Goal: Task Accomplishment & Management: Manage account settings

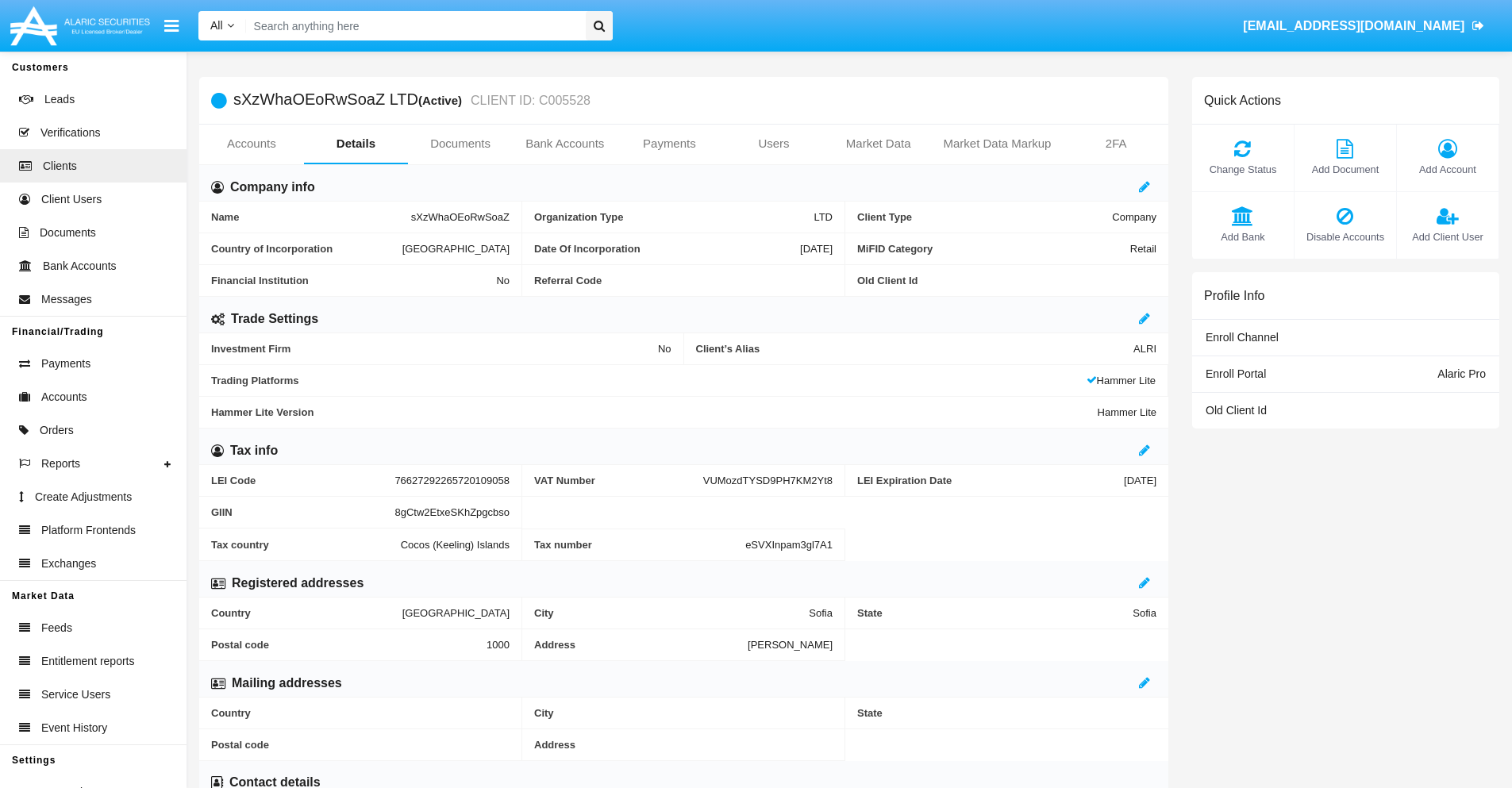
click at [774, 144] on link "Users" at bounding box center [773, 144] width 105 height 38
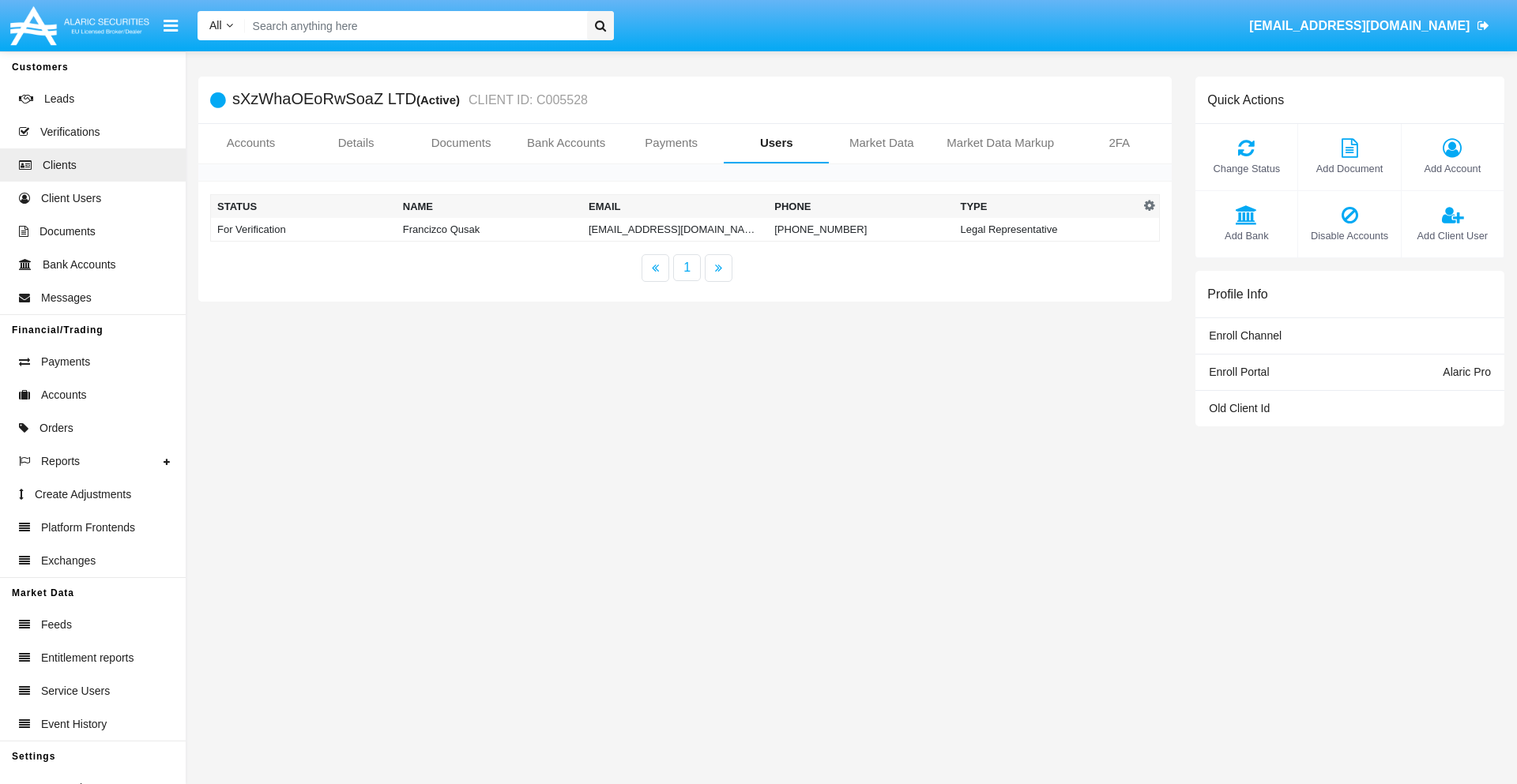
click at [675, 229] on td "[EMAIL_ADDRESS][DOMAIN_NAME]" at bounding box center [675, 229] width 186 height 23
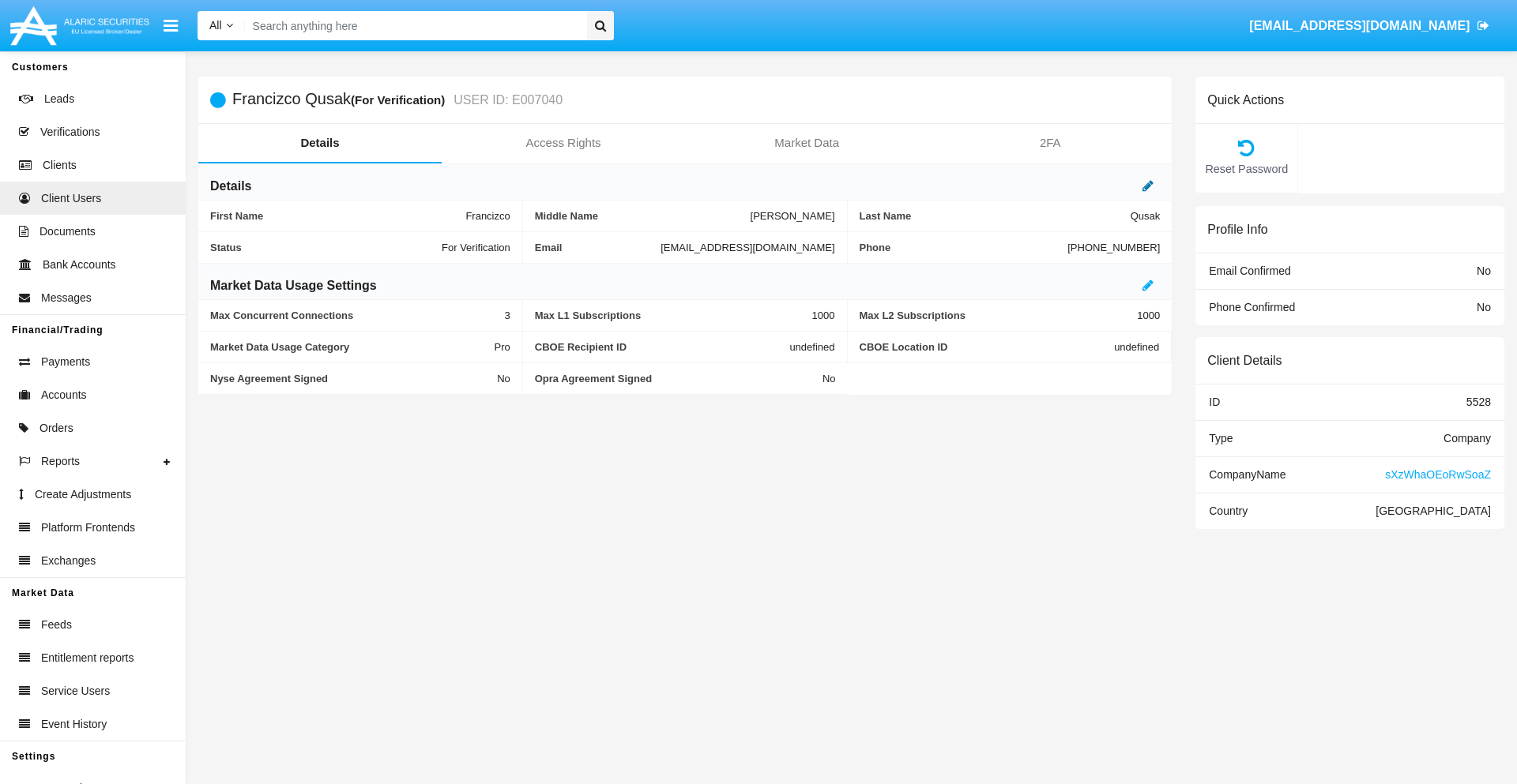
click at [1148, 186] on icon at bounding box center [1148, 186] width 11 height 13
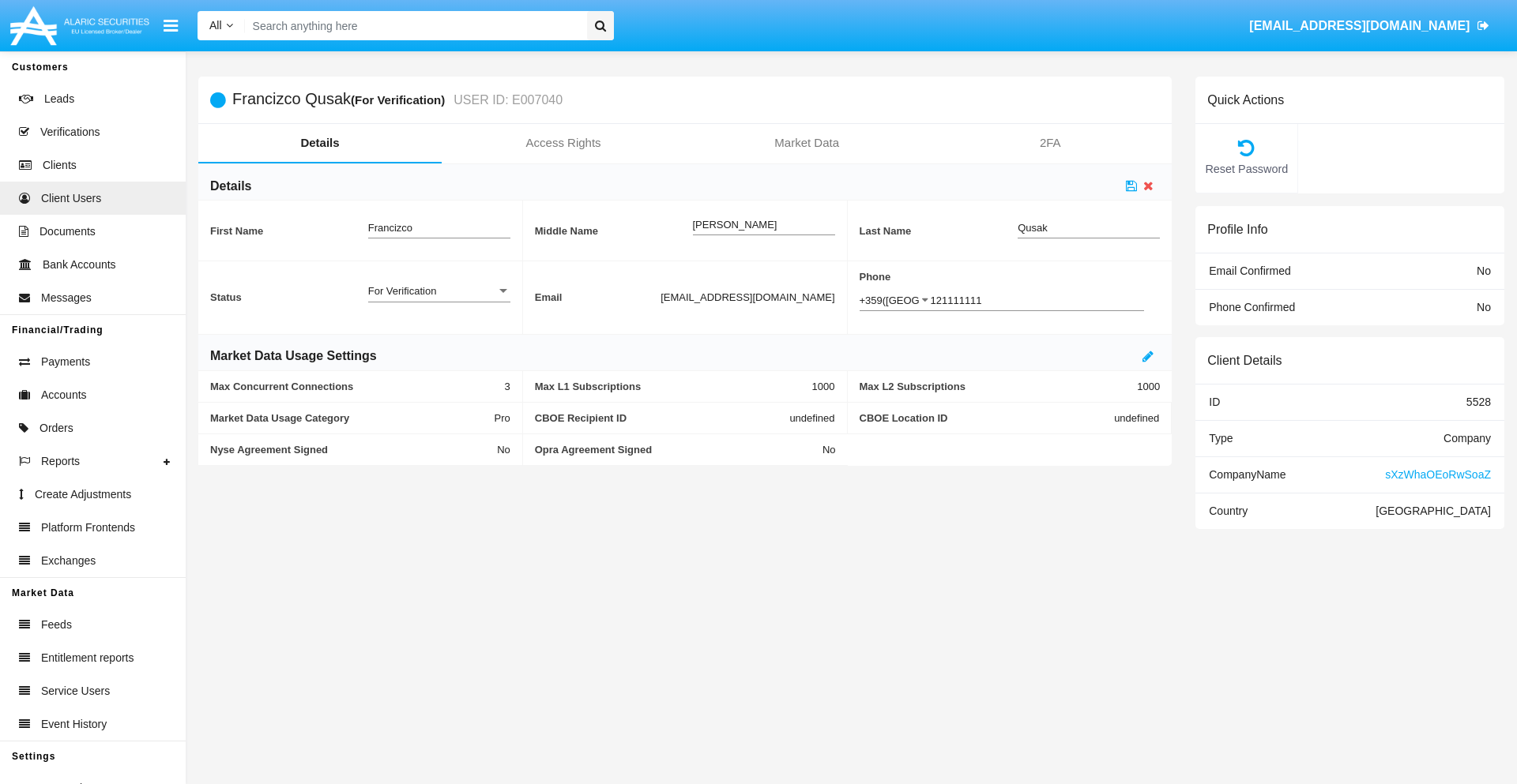
click at [439, 291] on div "For Verification" at bounding box center [432, 291] width 128 height 14
click at [439, 300] on span "Verified" at bounding box center [439, 300] width 143 height 31
click at [1132, 186] on icon at bounding box center [1131, 186] width 11 height 13
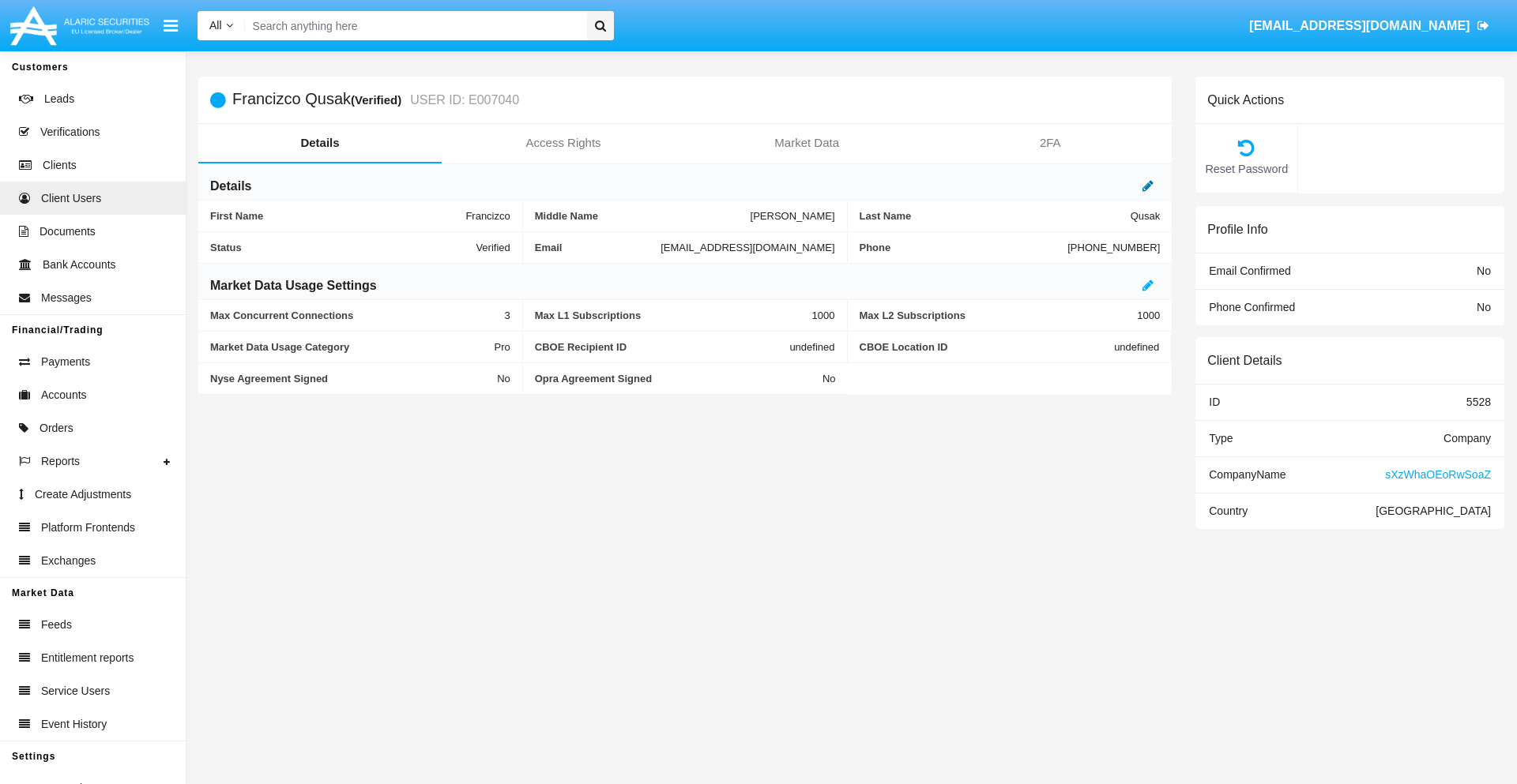
click at [1148, 186] on icon at bounding box center [1148, 186] width 11 height 13
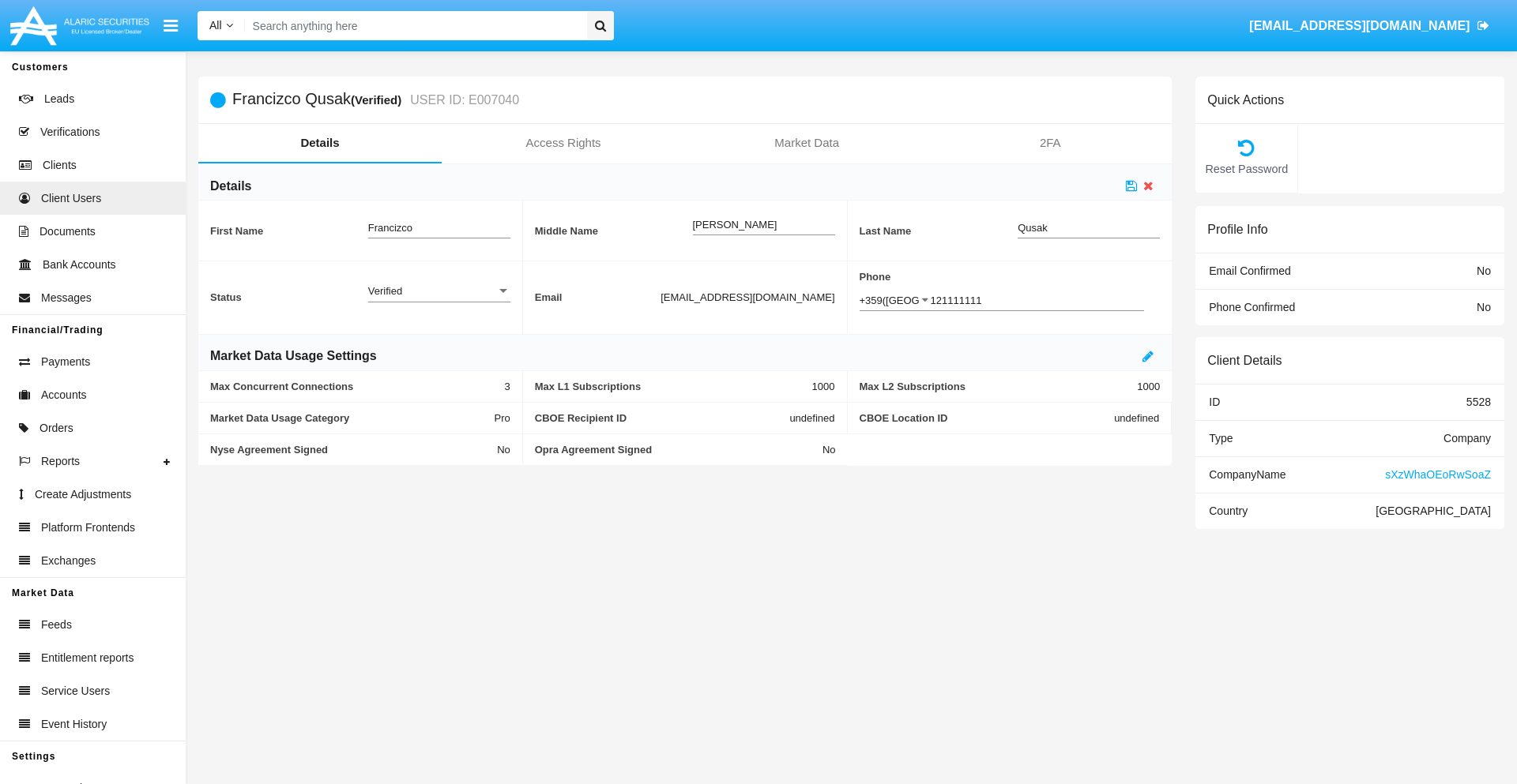
click at [439, 291] on div "Verified" at bounding box center [432, 291] width 128 height 14
click at [439, 300] on span "Active" at bounding box center [439, 300] width 143 height 31
click at [1132, 186] on icon at bounding box center [1131, 186] width 11 height 13
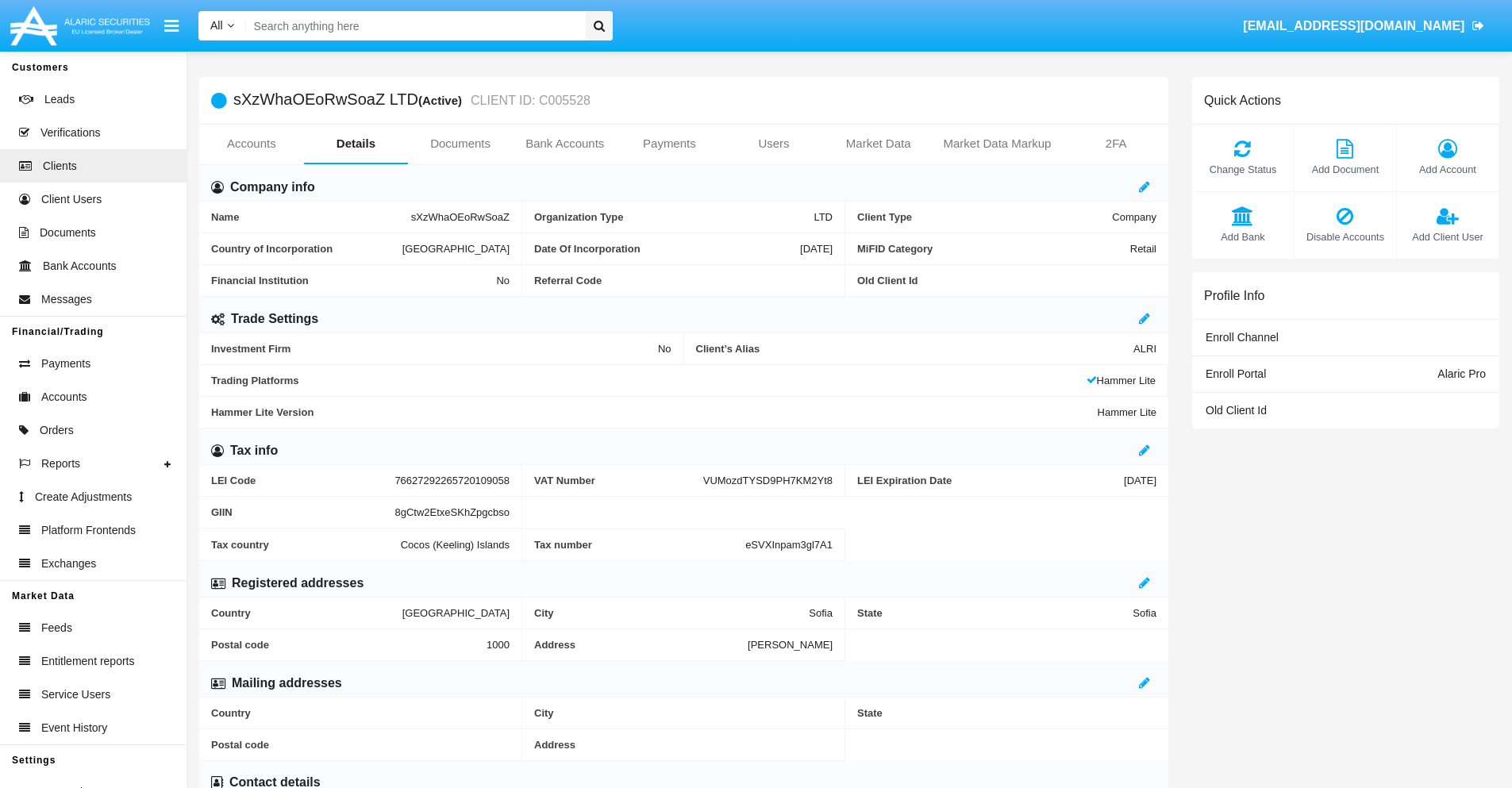
click at [1447, 237] on span "Add Client User" at bounding box center [1447, 236] width 86 height 15
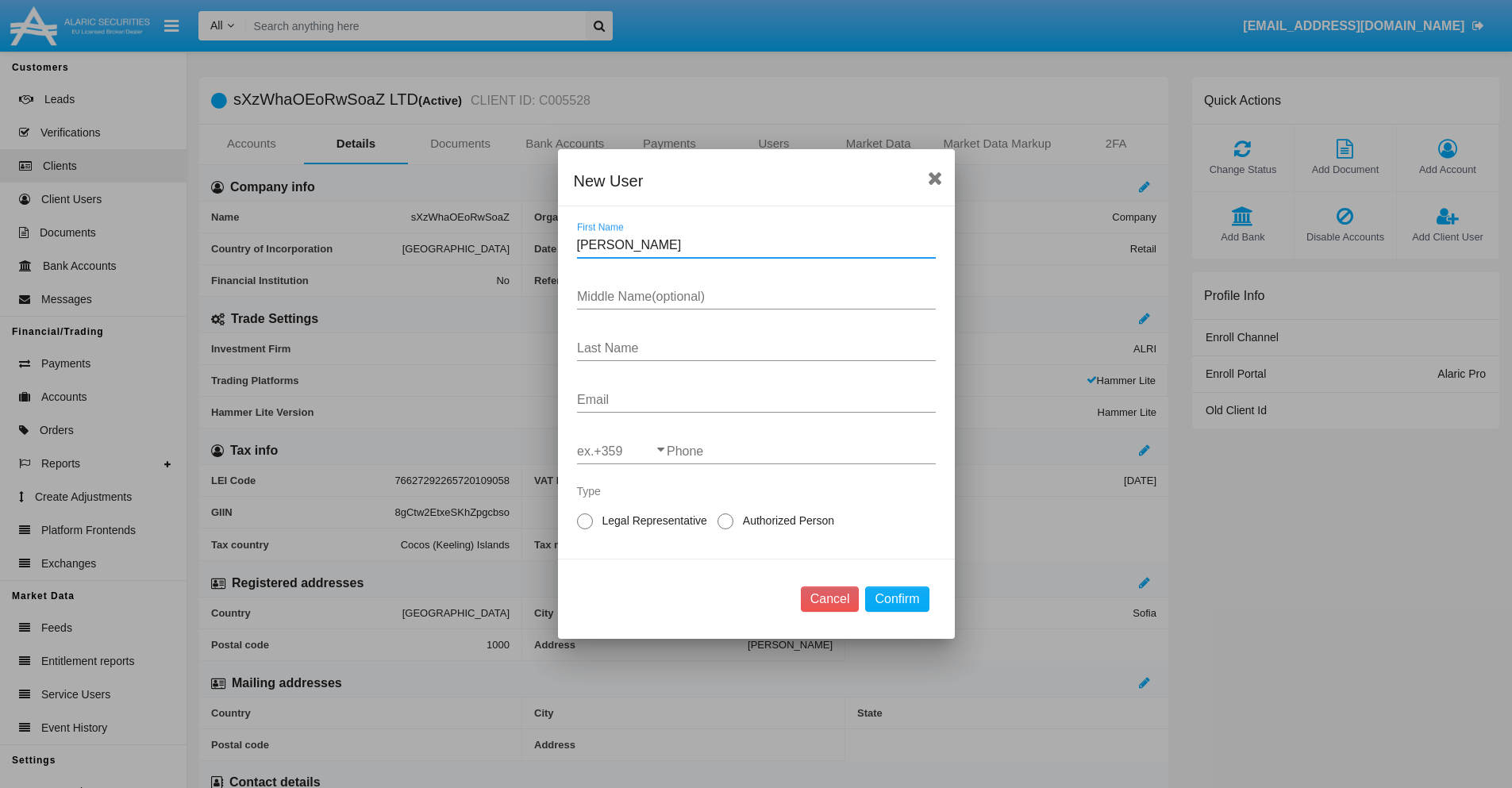
type input "Ingrid"
type input "Dion"
type input "Hagenes"
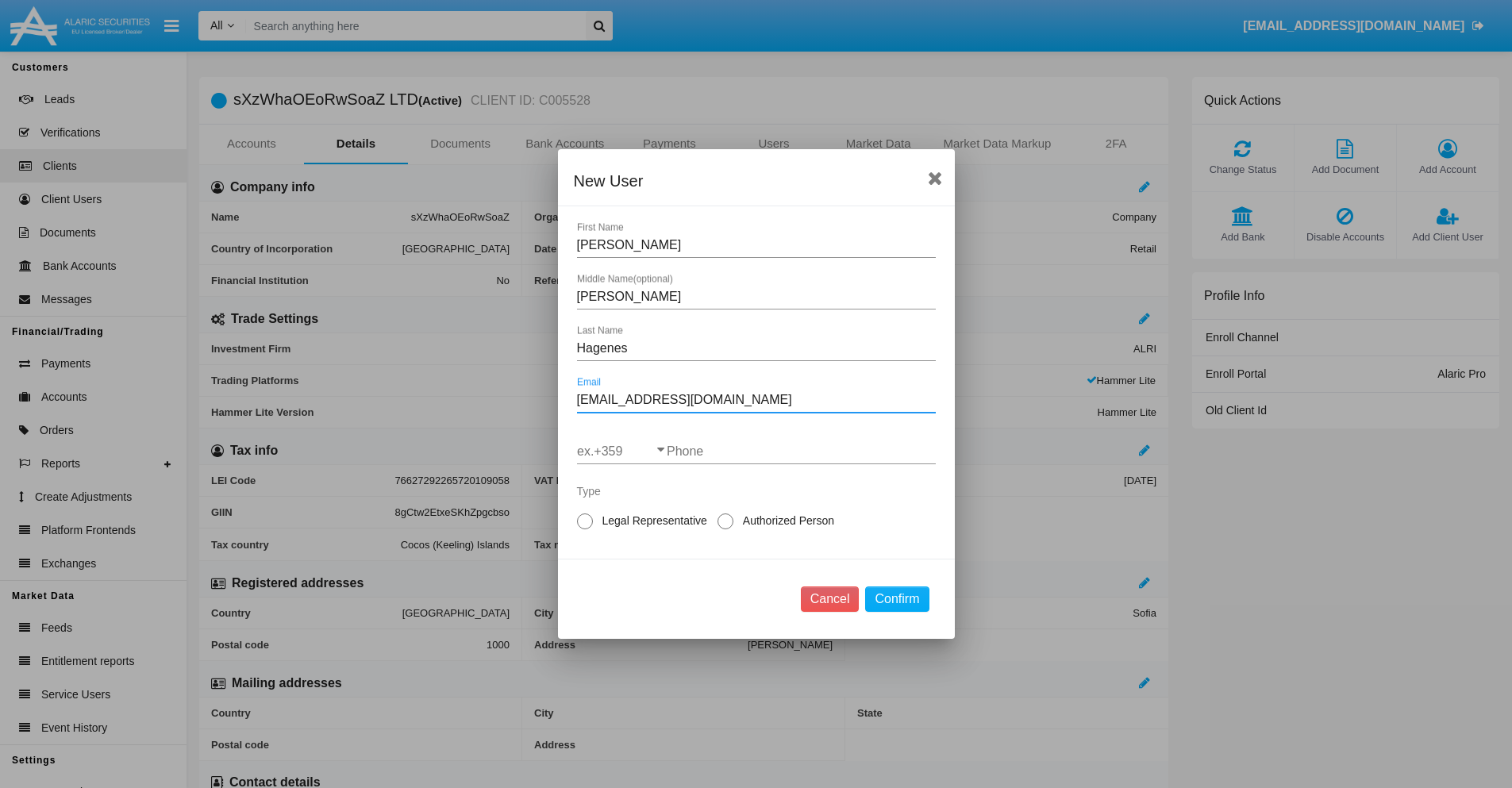
type input "uboahg5f@0d15z5cq.jp"
click at [621, 451] on input "ex.+359" at bounding box center [621, 451] width 89 height 14
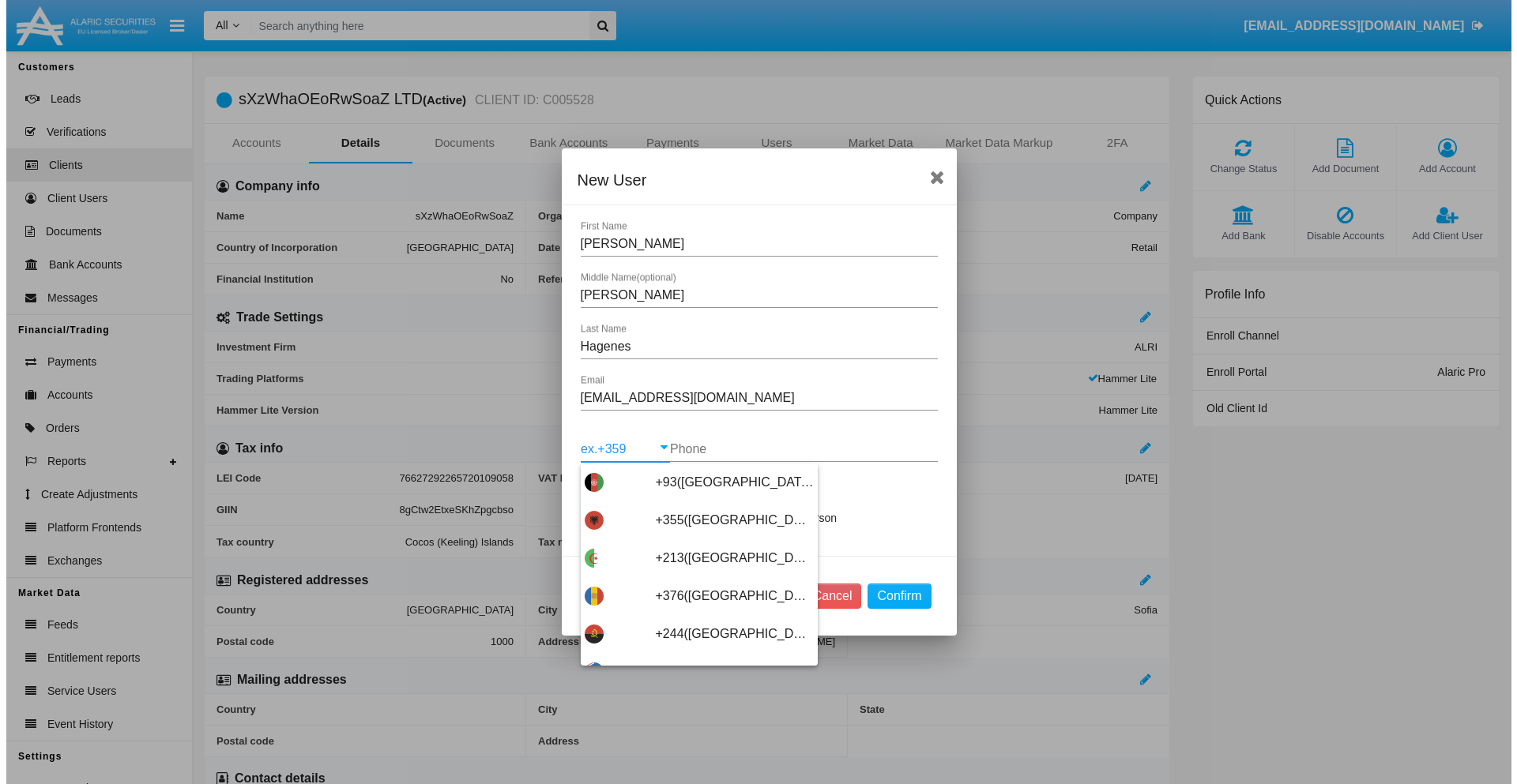
scroll to position [8404, 0]
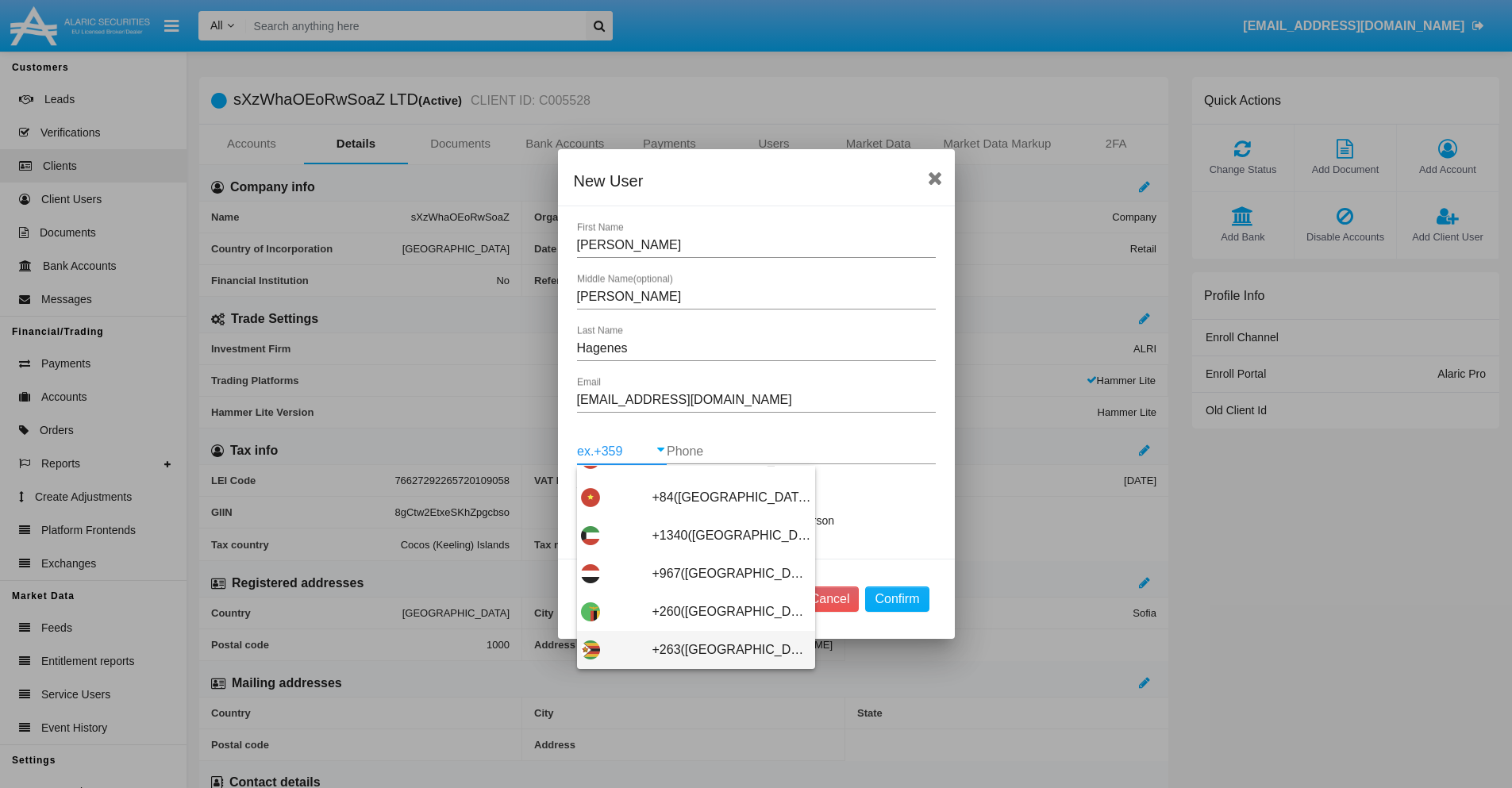
click at [690, 650] on span "+263(Zimbabwe)" at bounding box center [731, 650] width 159 height 38
type input "+263(Zimbabwe)"
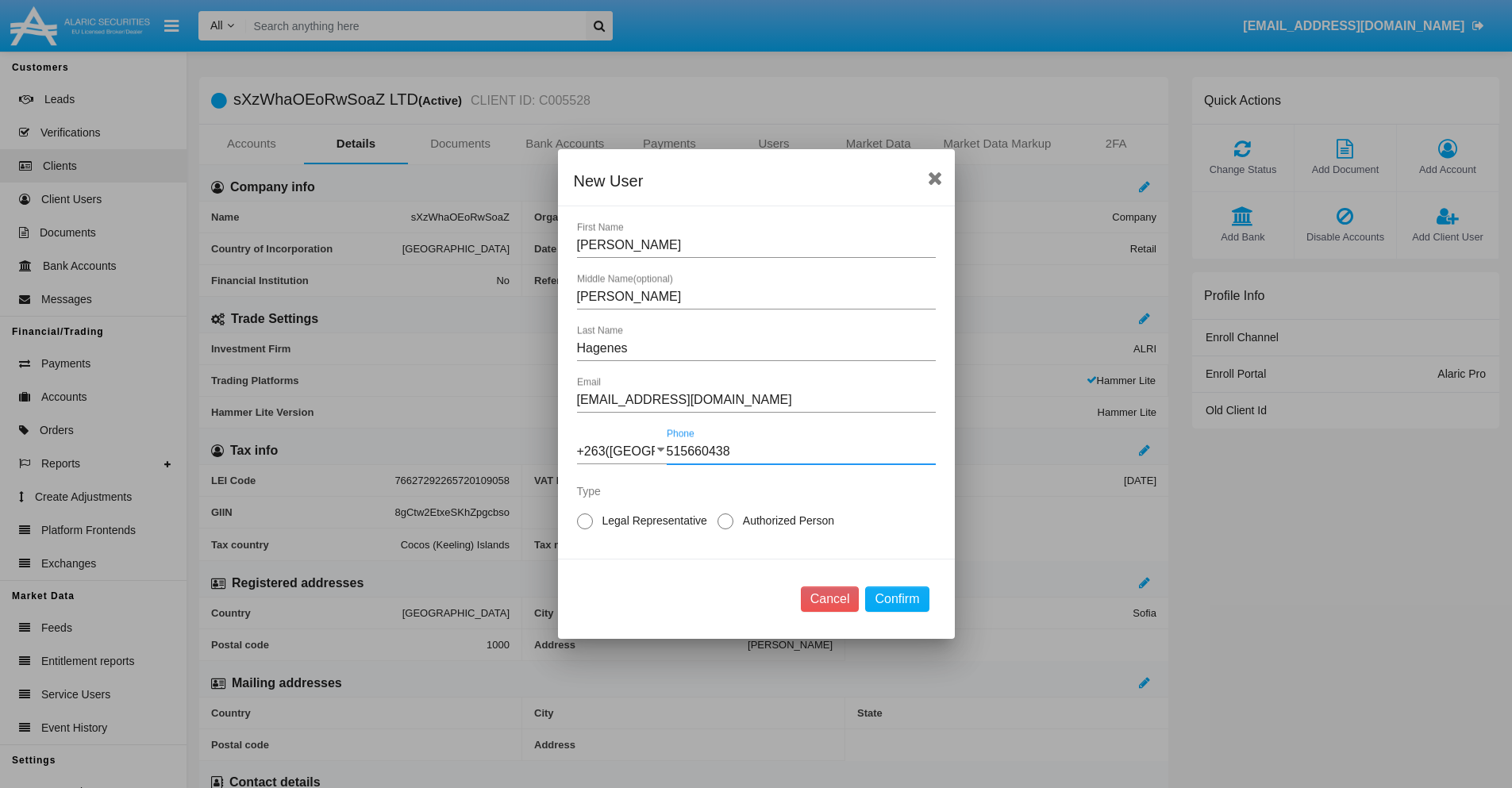
type input "515660438"
click at [785, 521] on span "Authorized Person" at bounding box center [785, 521] width 105 height 16
click at [725, 529] on input "Authorized Person" at bounding box center [724, 529] width 1 height 1
radio input "true"
click at [897, 600] on button "Confirm" at bounding box center [896, 599] width 63 height 25
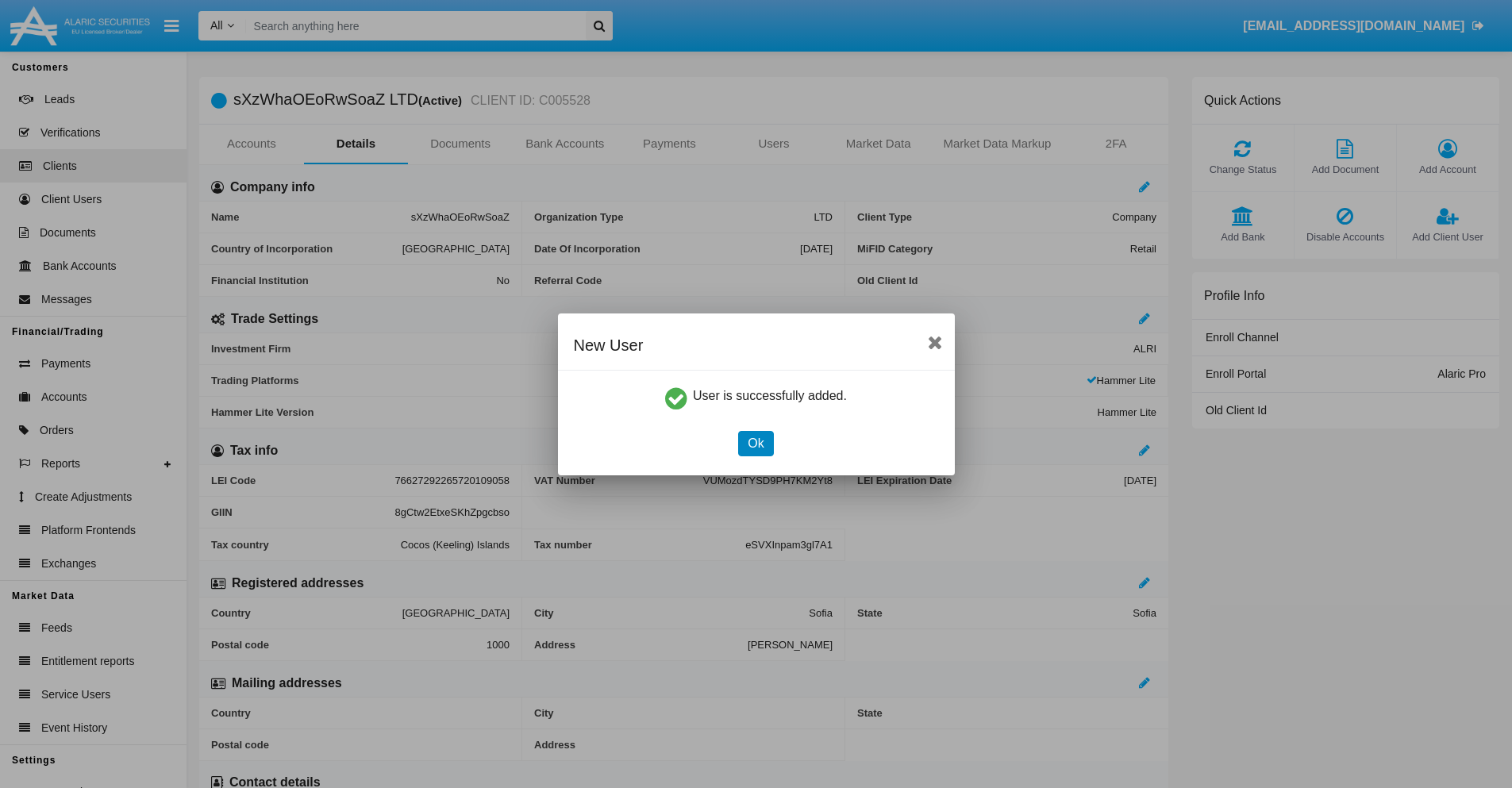
click at [756, 443] on button "Ok" at bounding box center [756, 443] width 35 height 25
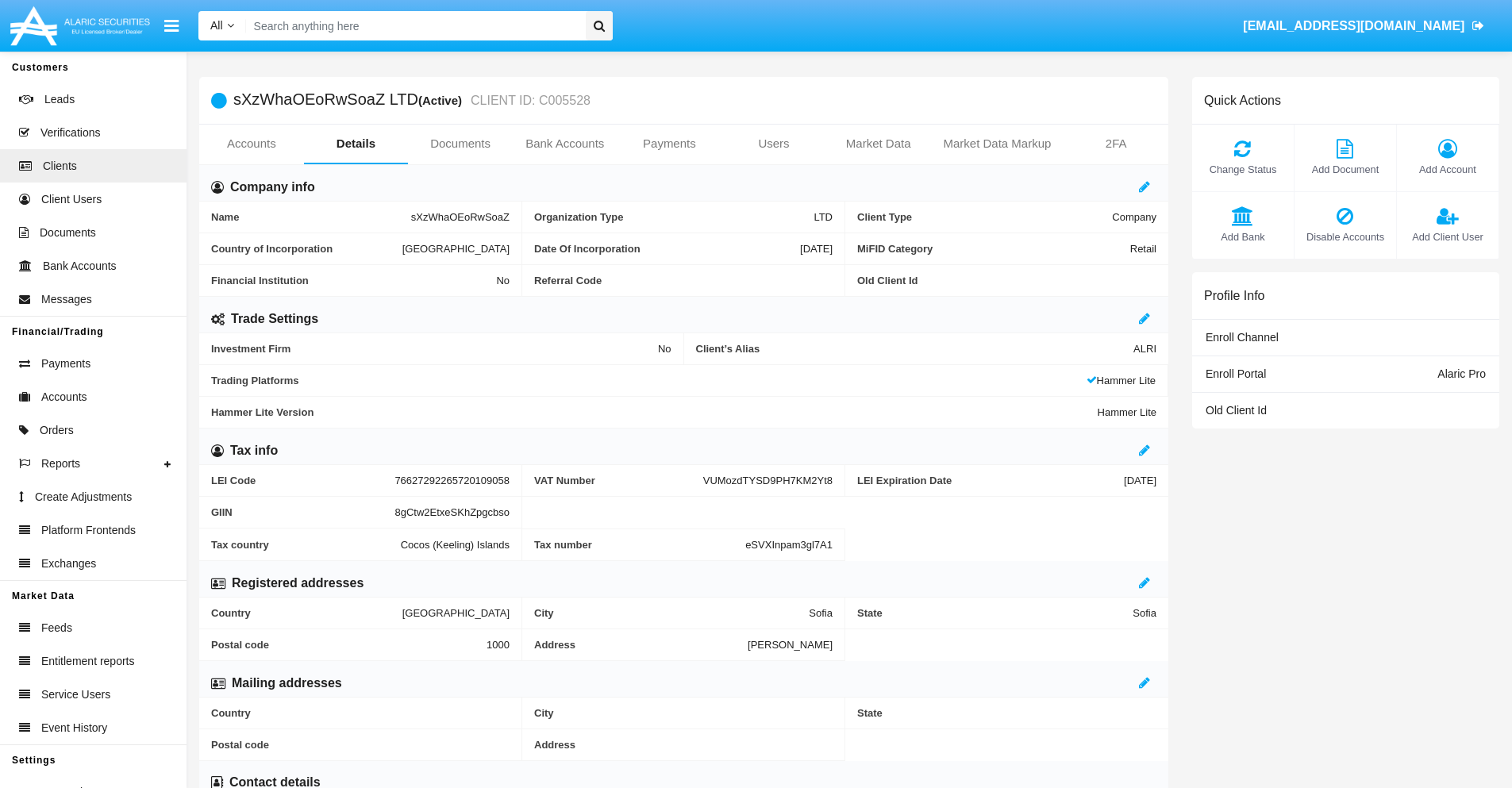
click at [1447, 237] on span "Add Client User" at bounding box center [1447, 236] width 86 height 15
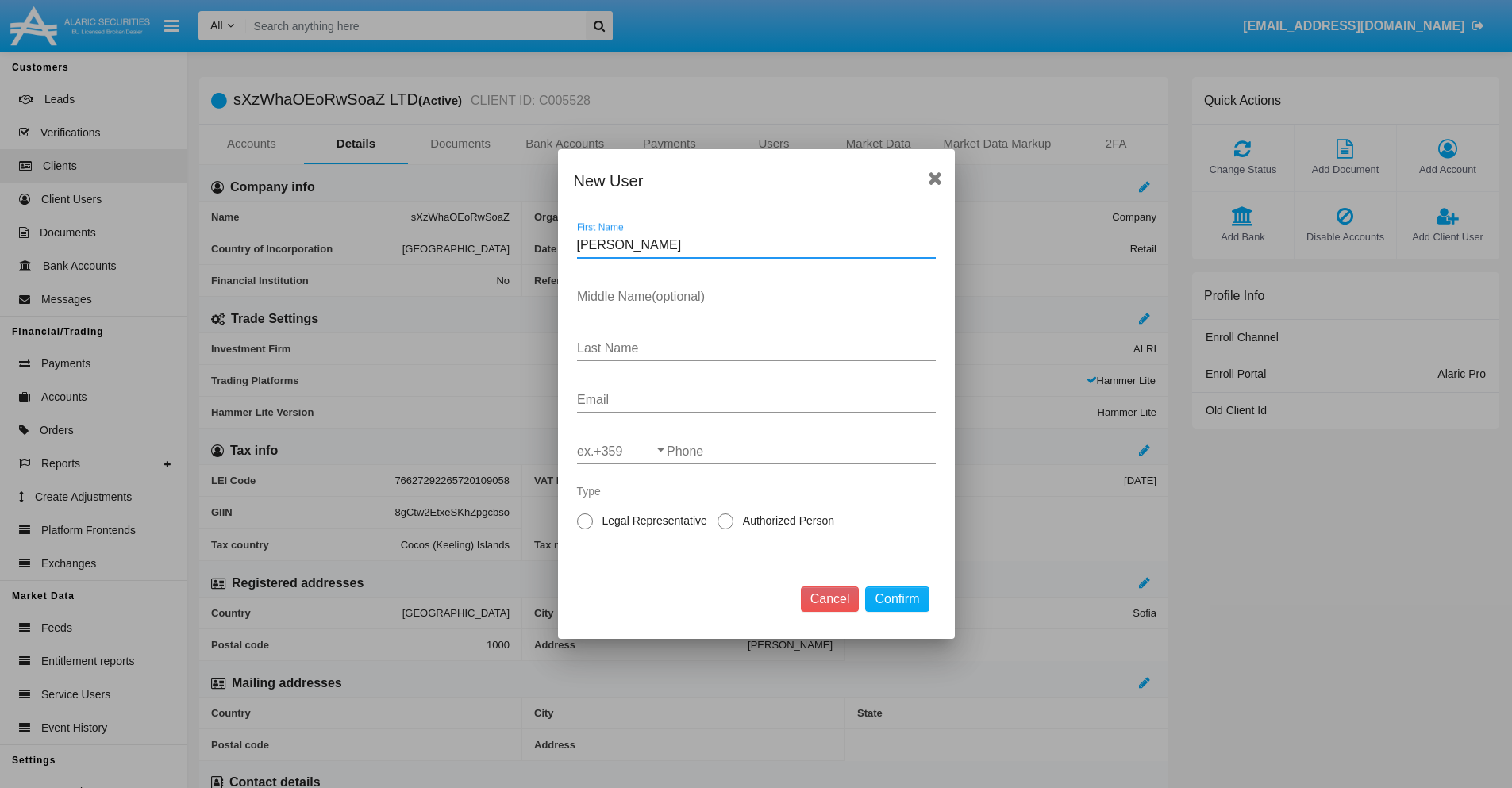
type input "Walker"
type input "Matilde"
type input "Jaskolski"
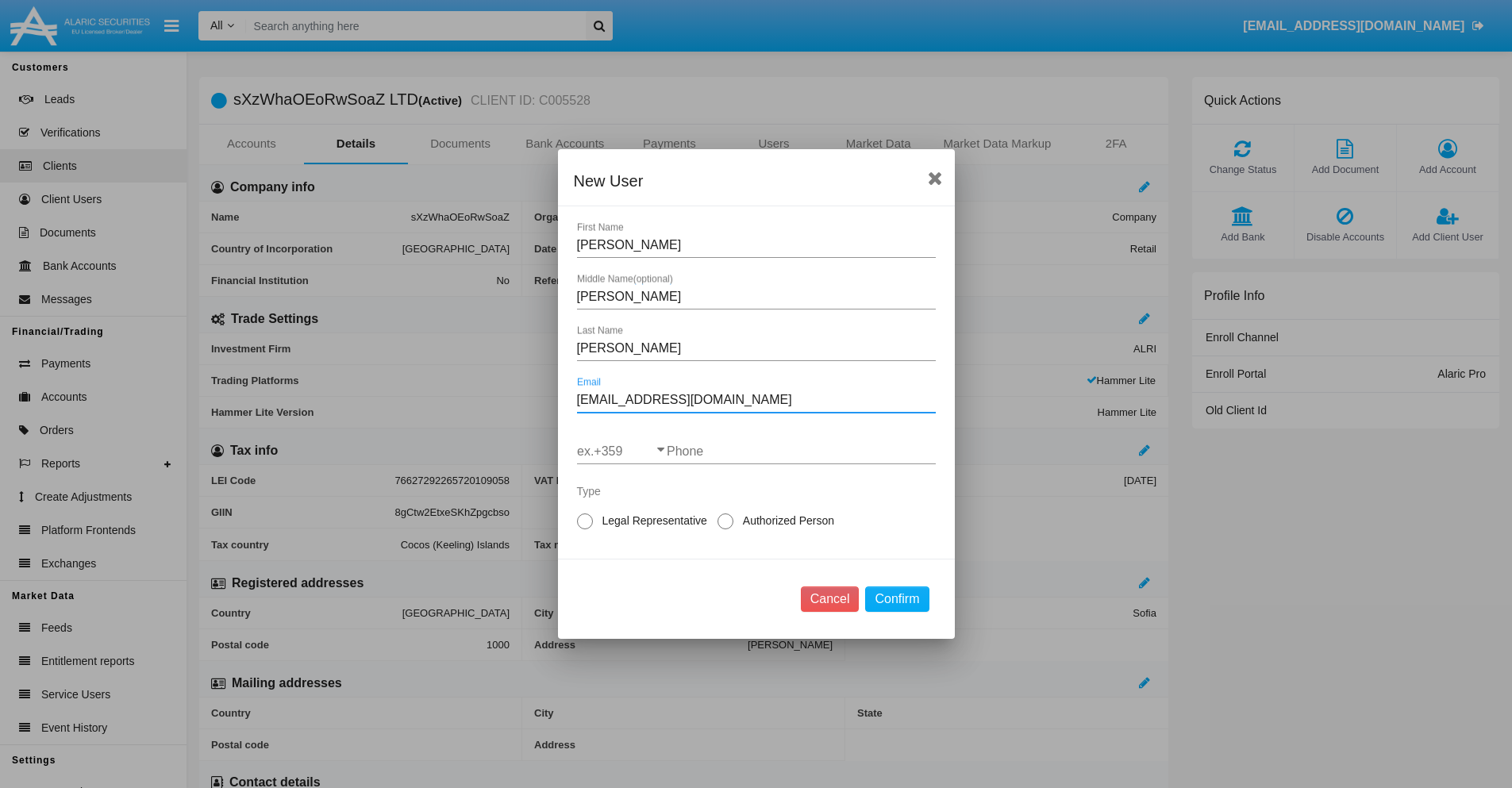
type input "q.uh@ld1w-6ohqq.com"
click at [621, 451] on input "ex.+359" at bounding box center [621, 451] width 89 height 14
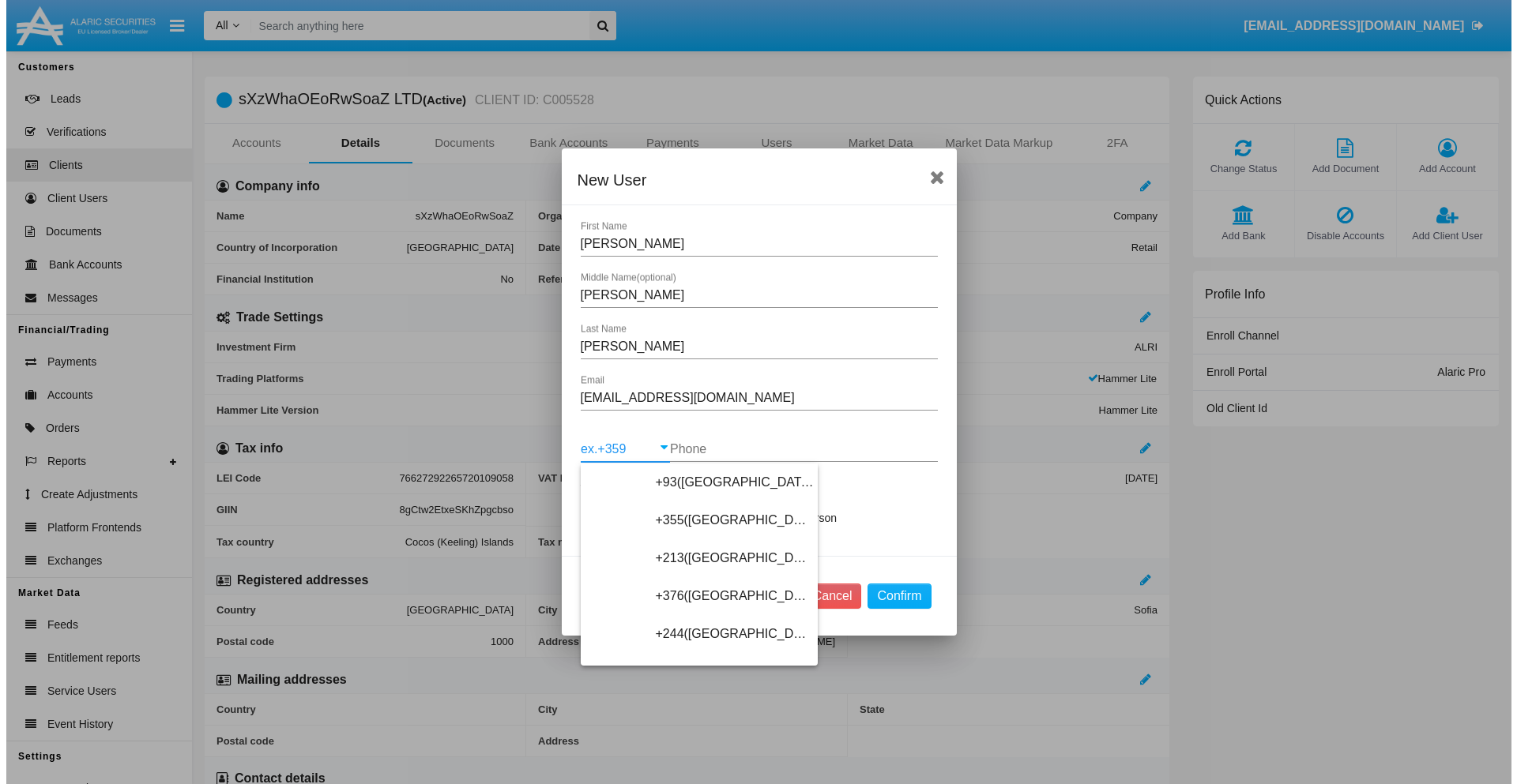
scroll to position [8404, 0]
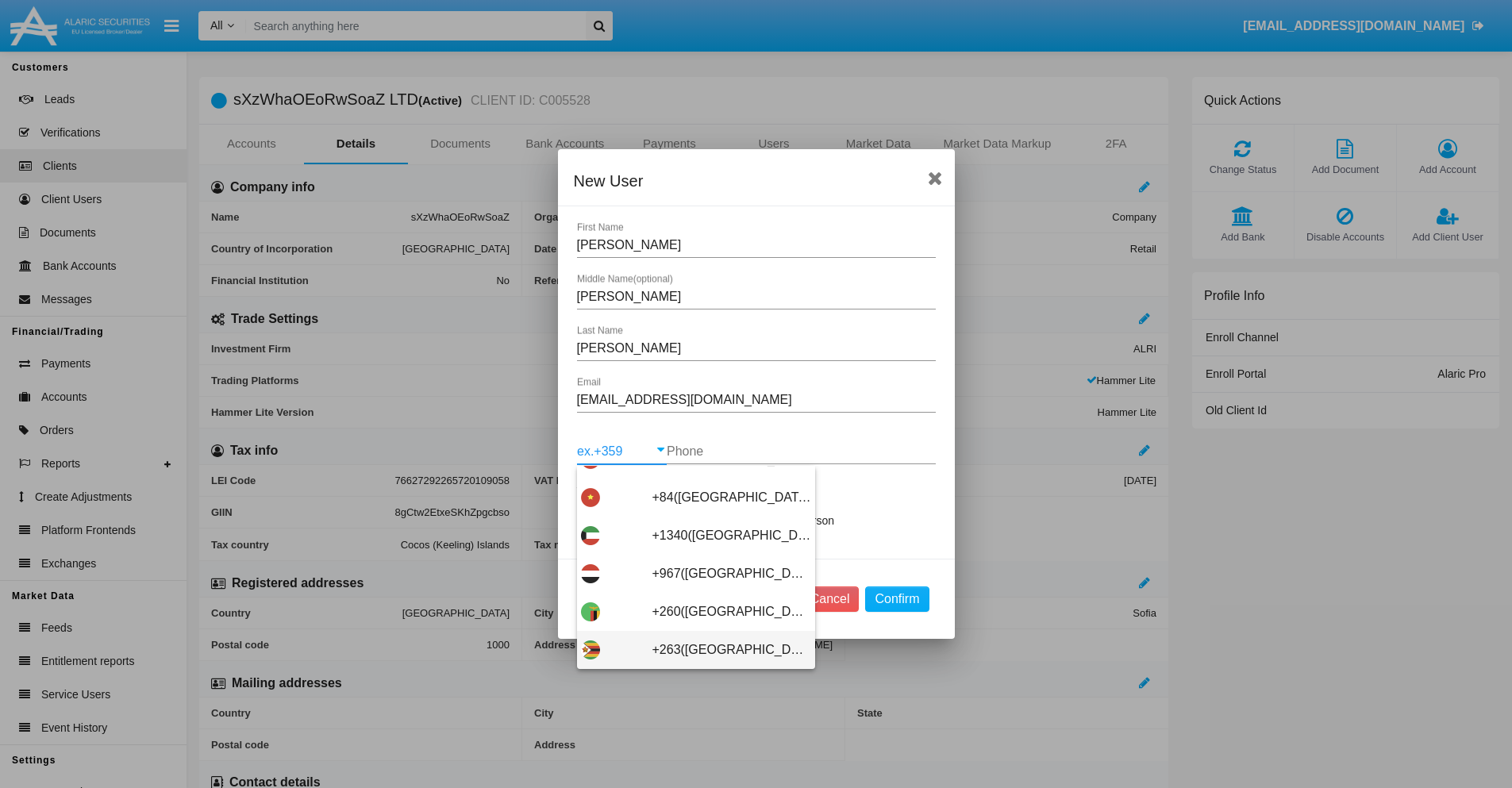
click at [690, 650] on span "+263(Zimbabwe)" at bounding box center [731, 650] width 159 height 38
type input "+263(Zimbabwe)"
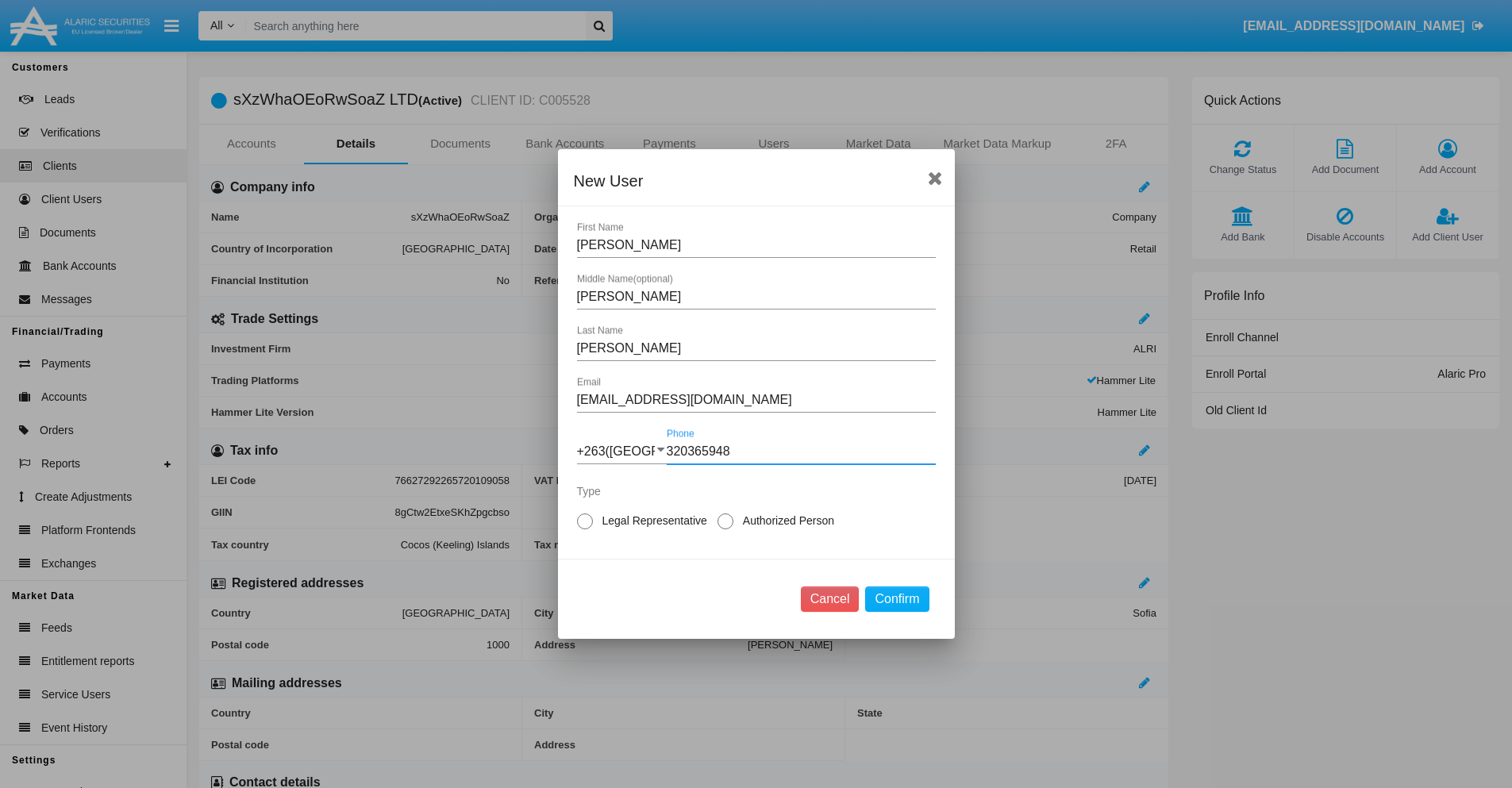
type input "320365948"
click at [651, 521] on span "Legal Representative" at bounding box center [651, 521] width 118 height 16
click at [585, 529] on input "Legal Representative" at bounding box center [584, 529] width 1 height 1
radio input "true"
click at [897, 600] on button "Confirm" at bounding box center [896, 599] width 63 height 25
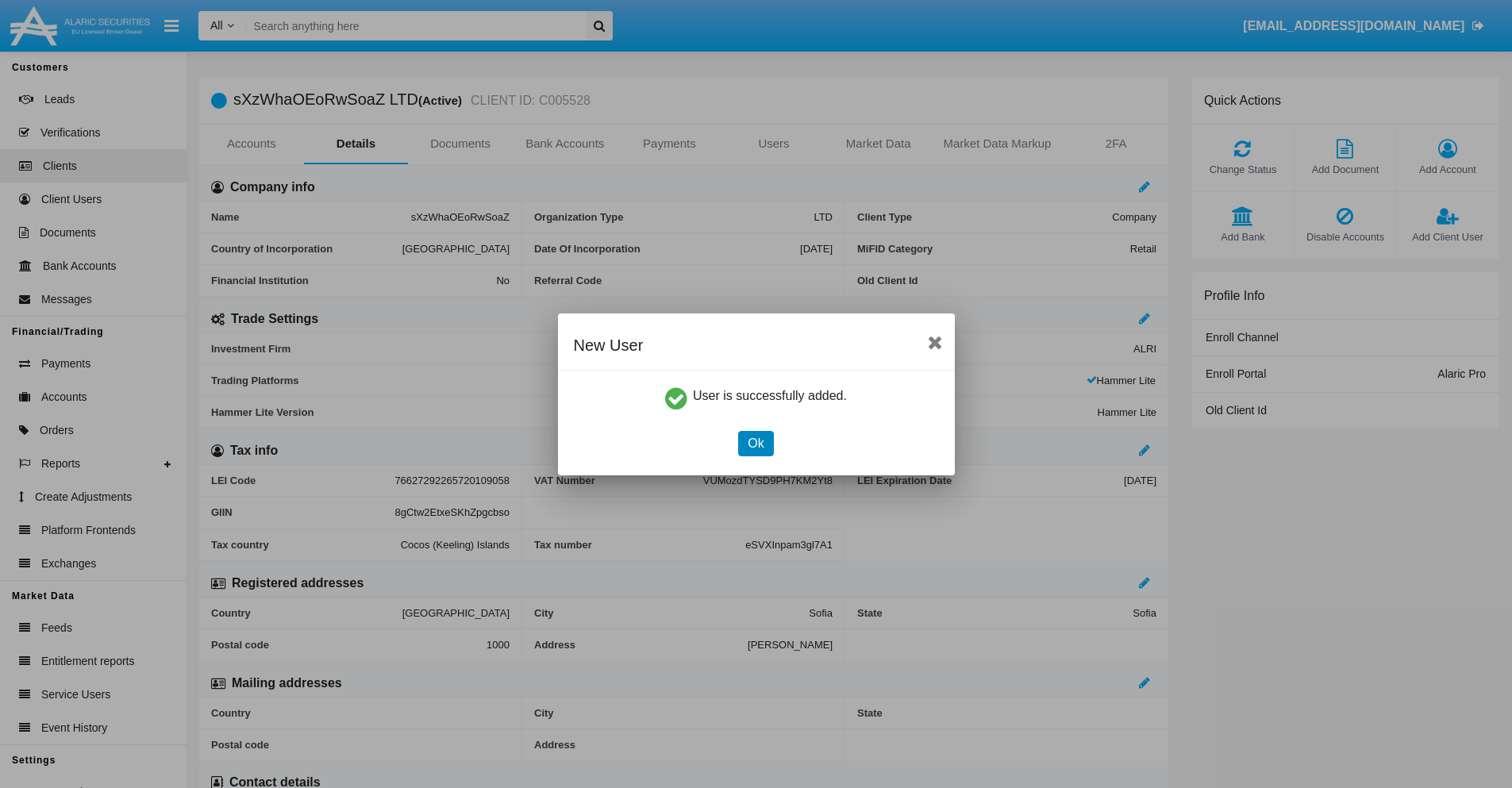
click at [756, 443] on button "Ok" at bounding box center [756, 443] width 35 height 25
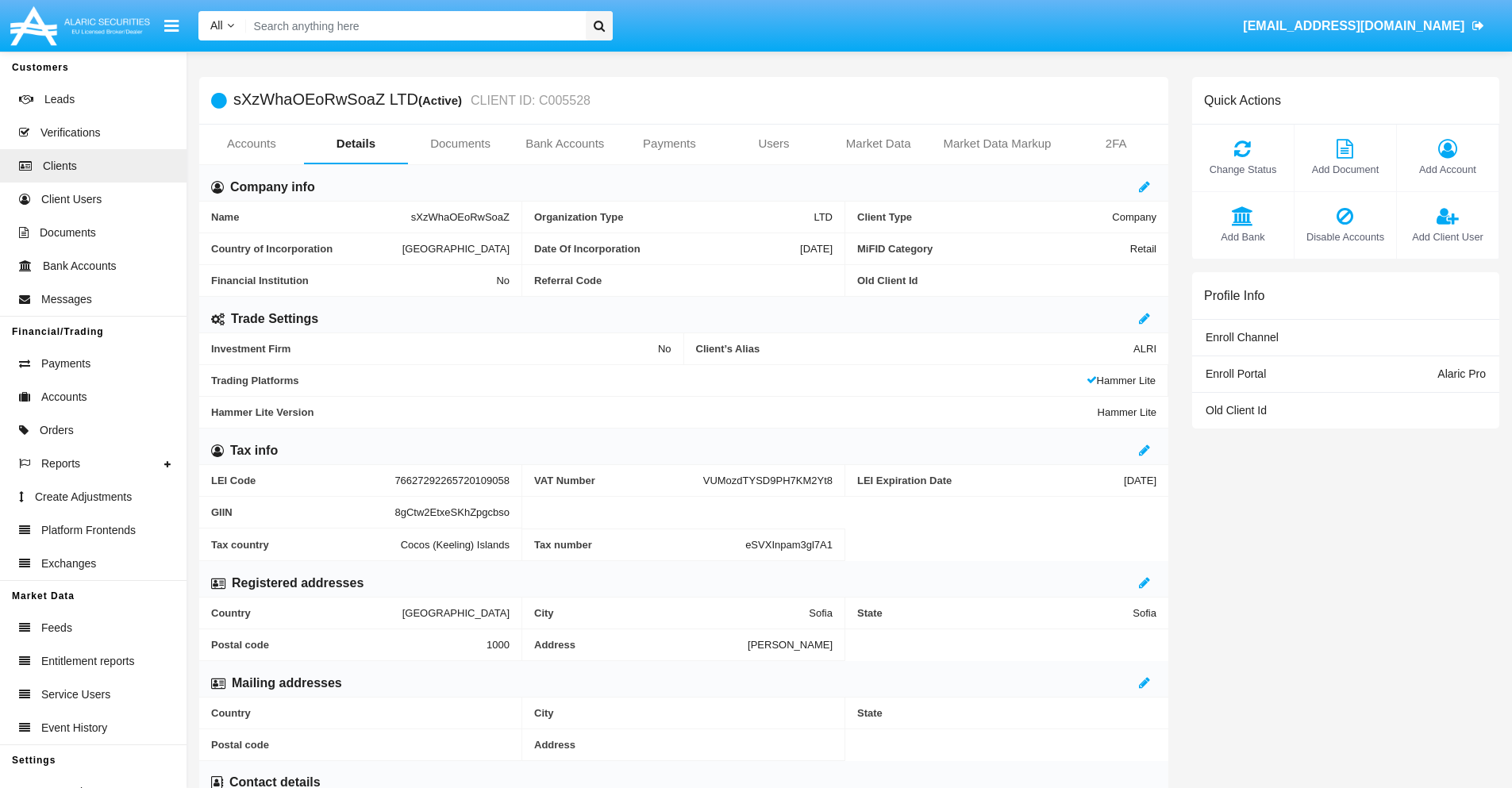
click at [774, 144] on link "Users" at bounding box center [773, 144] width 105 height 38
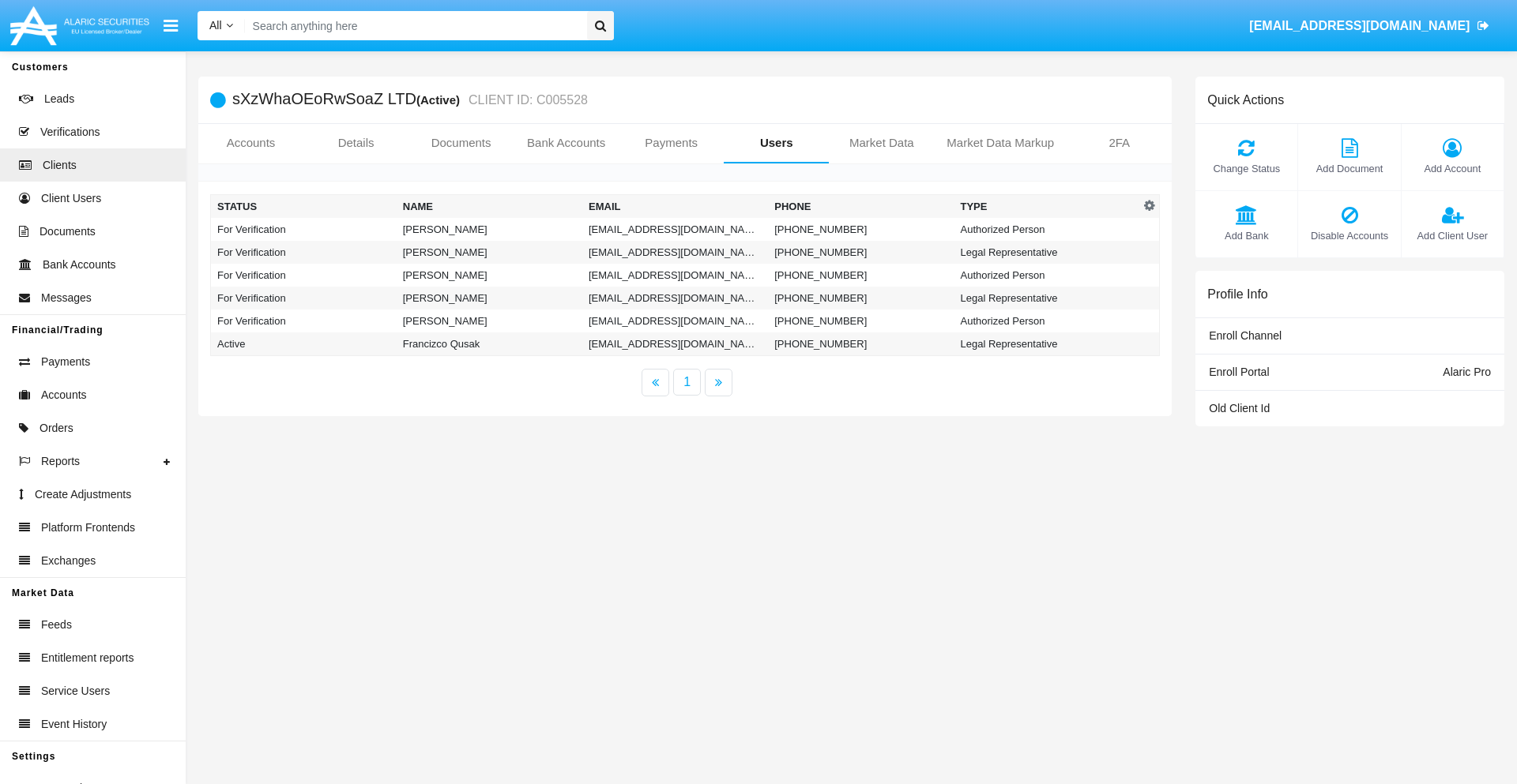
click at [675, 229] on td "[EMAIL_ADDRESS][DOMAIN_NAME]" at bounding box center [675, 229] width 186 height 23
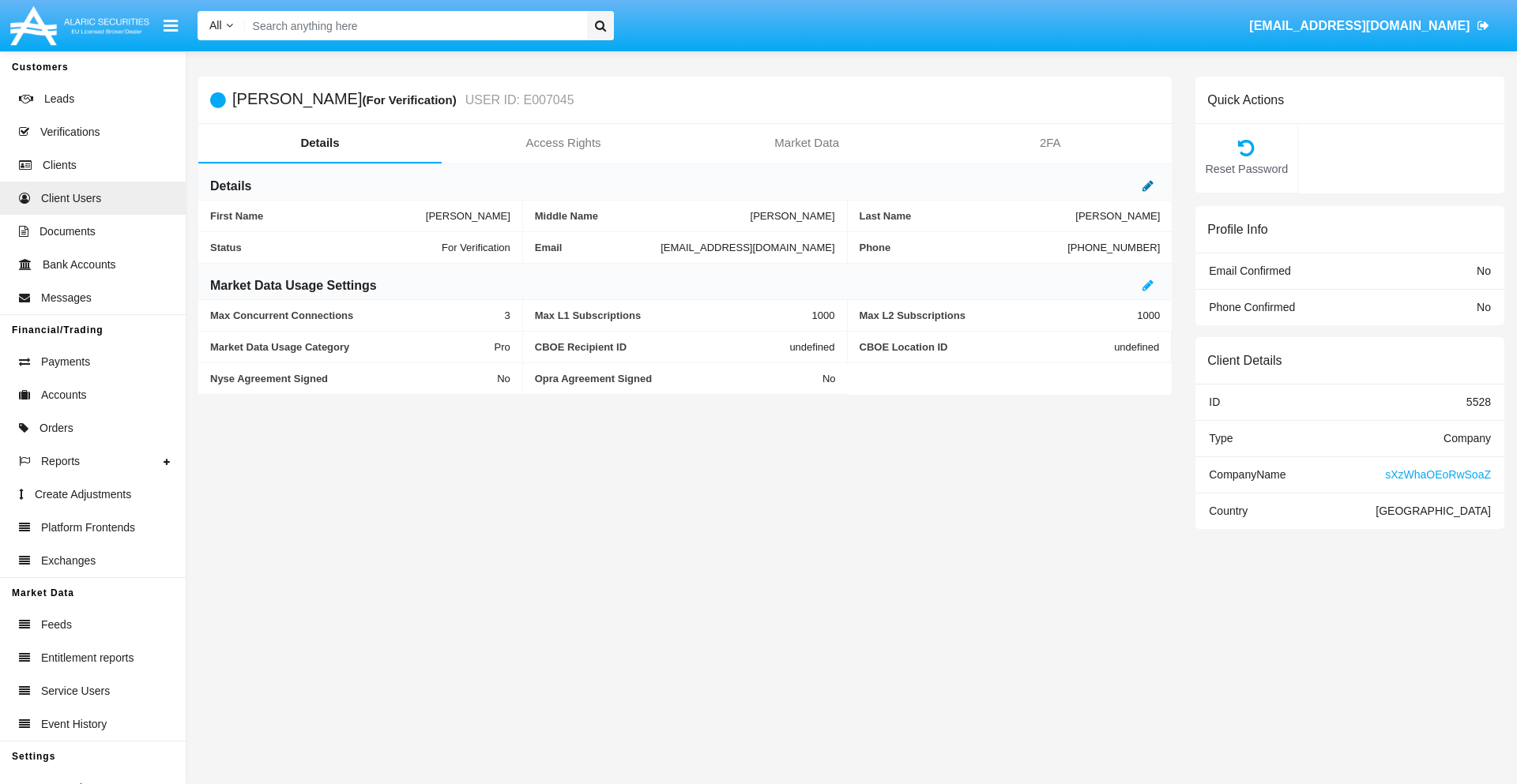
click at [1148, 186] on icon at bounding box center [1148, 186] width 11 height 13
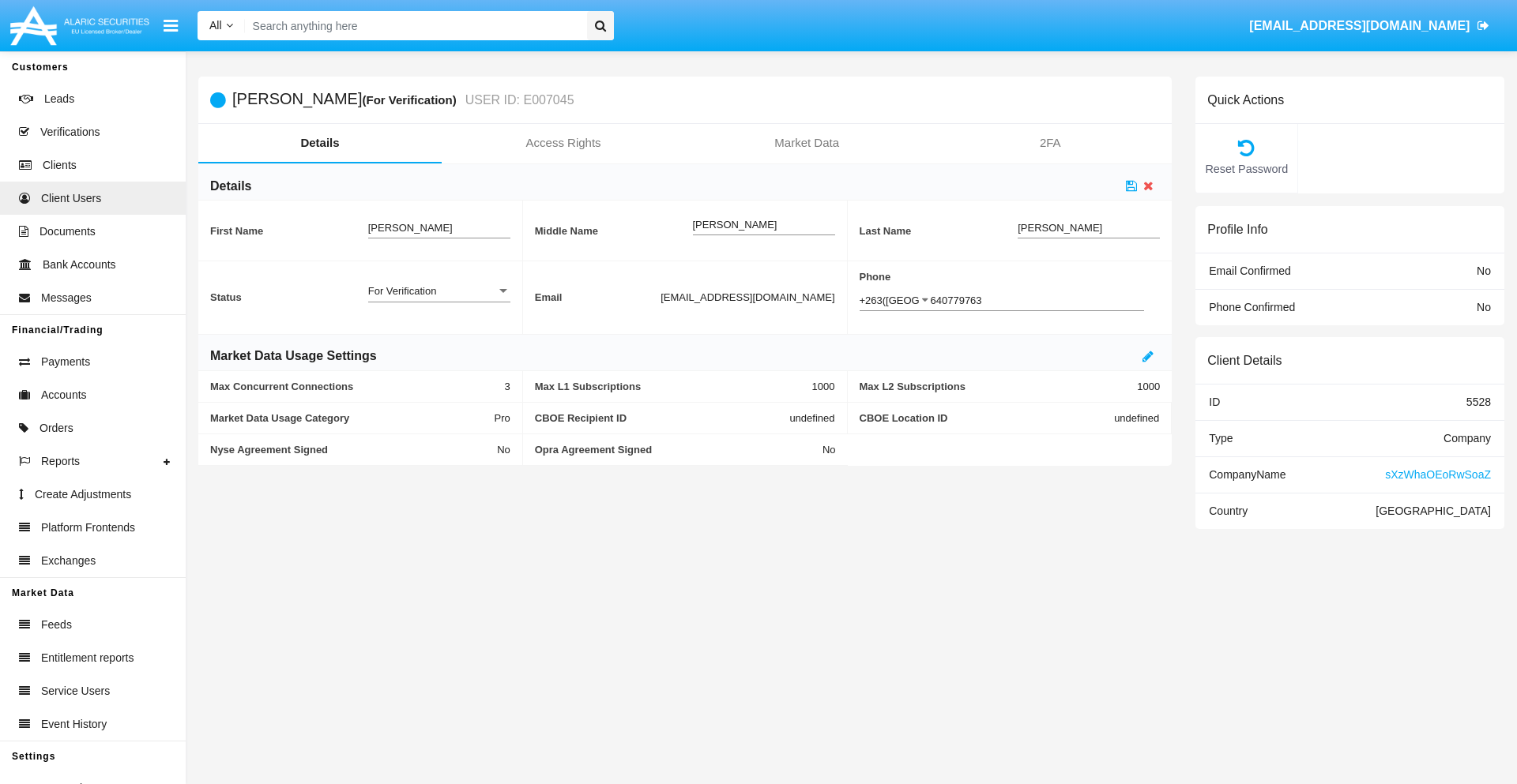
click at [439, 291] on div "For Verification" at bounding box center [432, 291] width 128 height 14
click at [439, 300] on span "Verified" at bounding box center [439, 300] width 143 height 31
click at [1132, 186] on icon at bounding box center [1131, 186] width 11 height 13
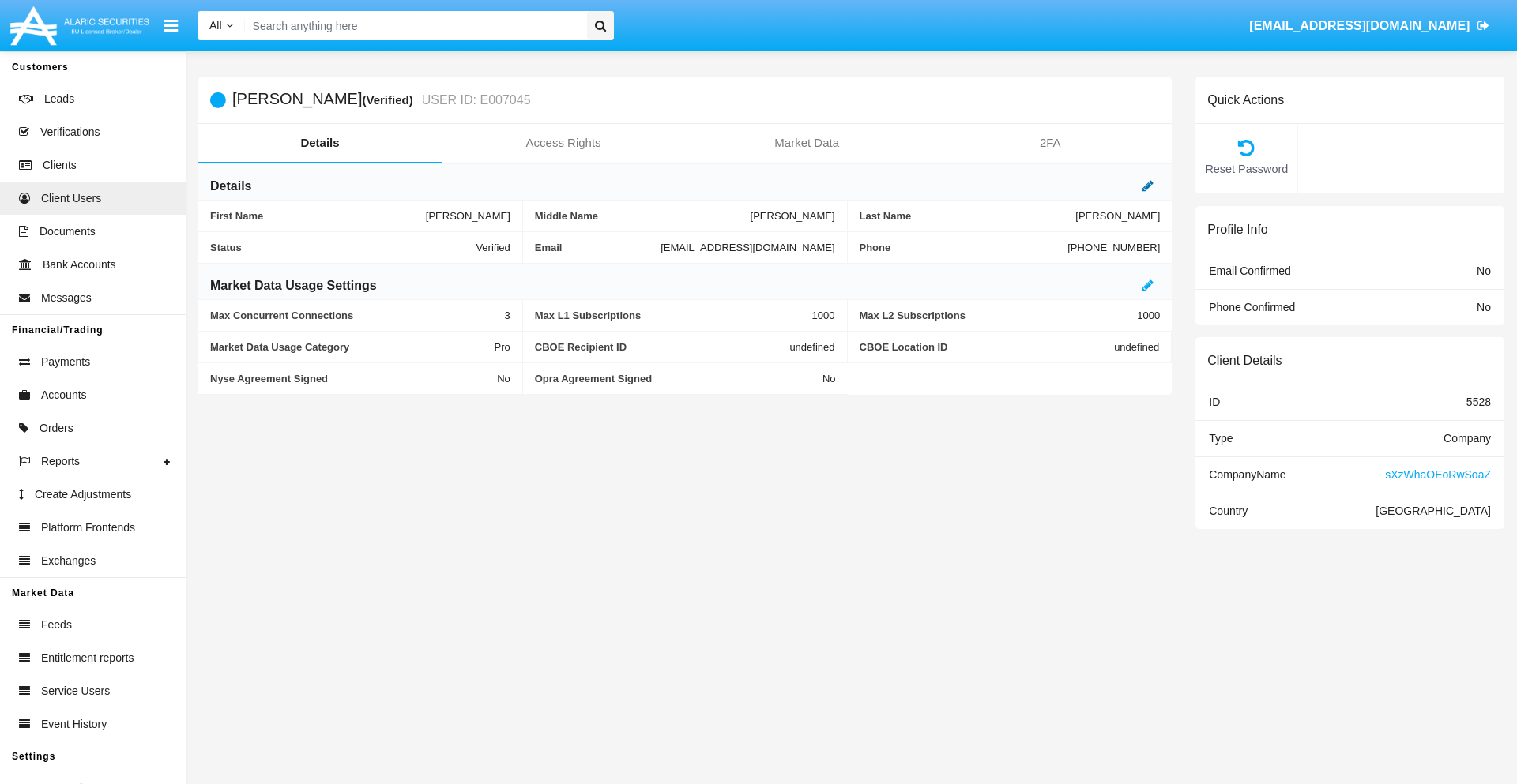
click at [1148, 186] on icon at bounding box center [1148, 186] width 11 height 13
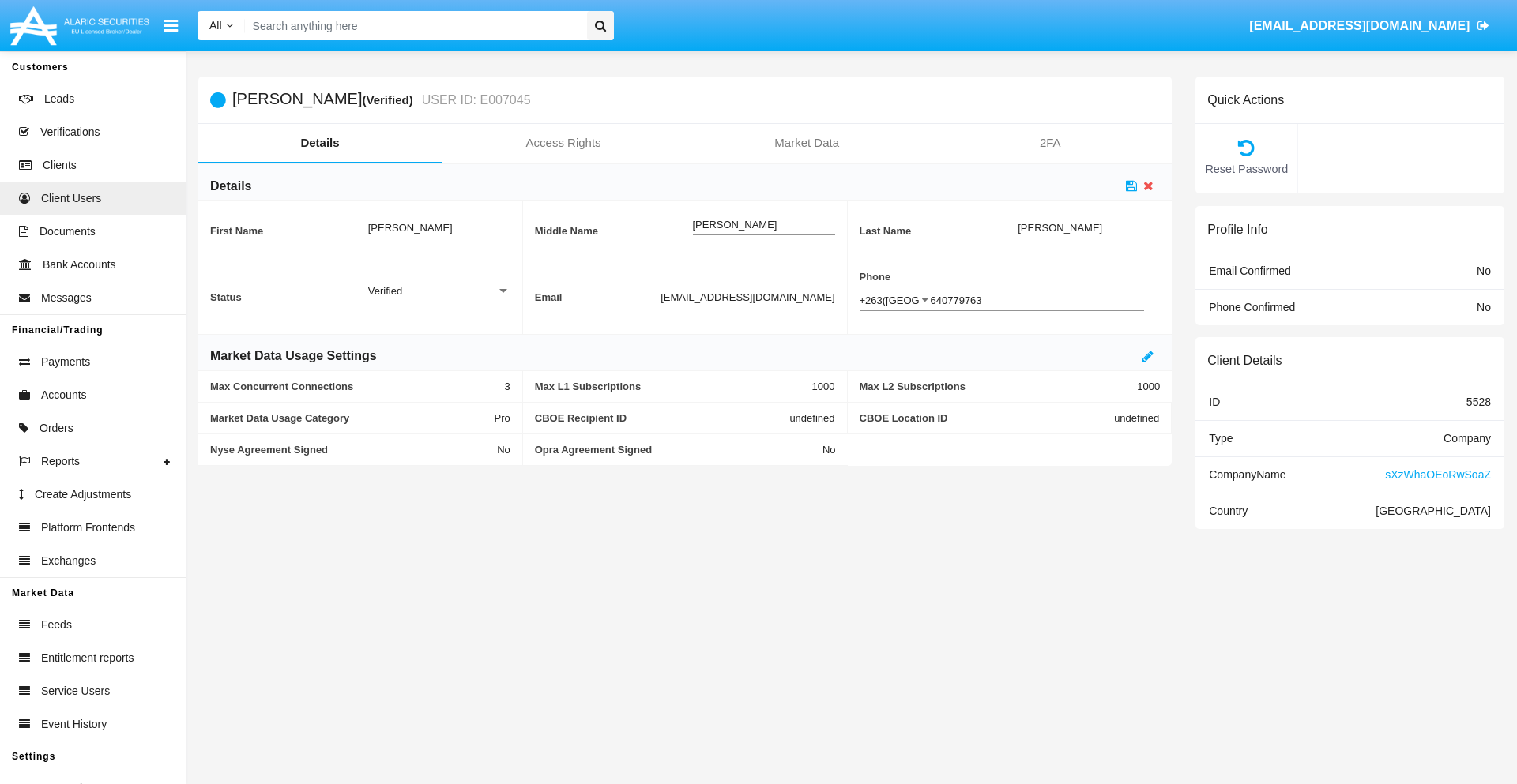
click at [439, 291] on div "Verified" at bounding box center [432, 291] width 128 height 14
click at [439, 300] on span "Active" at bounding box center [439, 300] width 143 height 31
click at [1132, 186] on icon at bounding box center [1131, 186] width 11 height 13
